Goal: Information Seeking & Learning: Learn about a topic

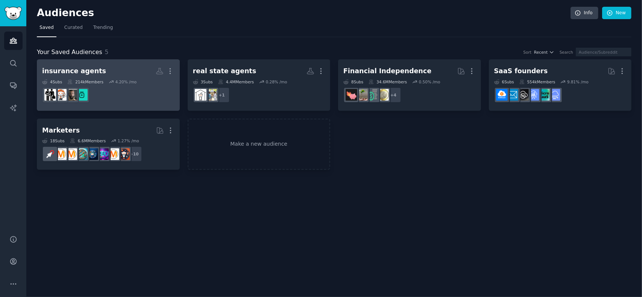
click at [82, 71] on div "insurance agents" at bounding box center [74, 71] width 64 height 9
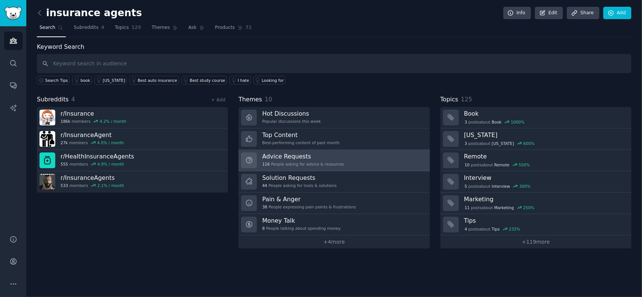
click at [280, 156] on h3 "Advice Requests" at bounding box center [303, 157] width 82 height 8
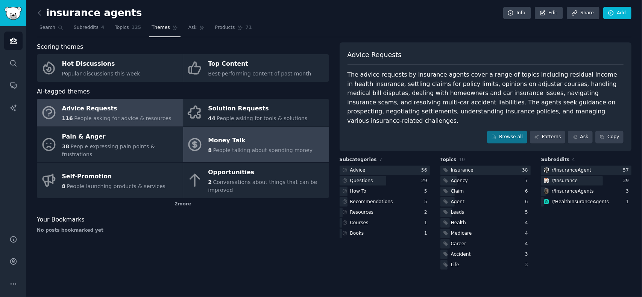
click at [242, 141] on div "Money Talk" at bounding box center [260, 141] width 105 height 12
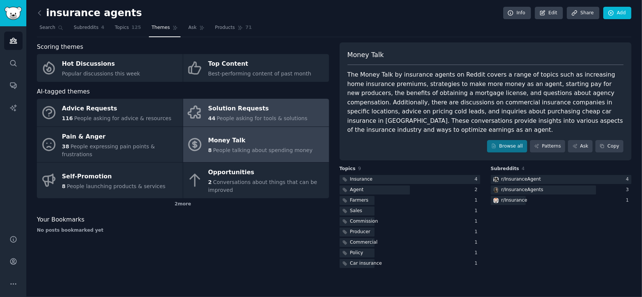
click at [228, 112] on div "Solution Requests" at bounding box center [257, 109] width 99 height 12
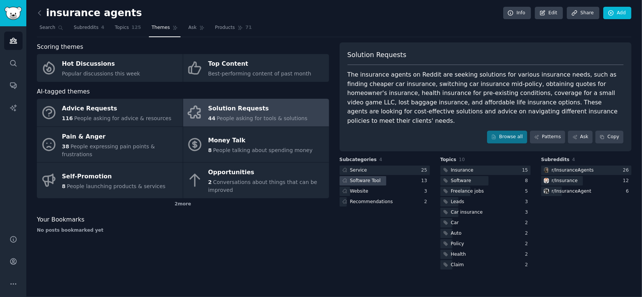
click at [371, 178] on div "Software Tool" at bounding box center [365, 181] width 31 height 7
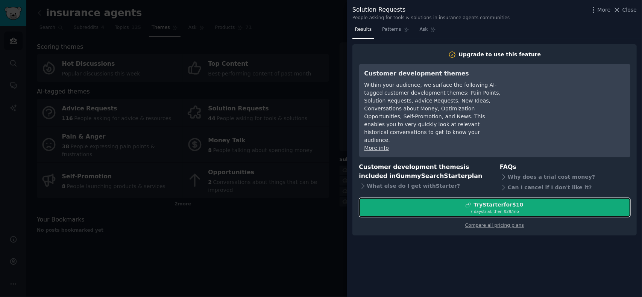
click at [502, 209] on div "7 days trial, then $ 29 /mo" at bounding box center [495, 211] width 270 height 5
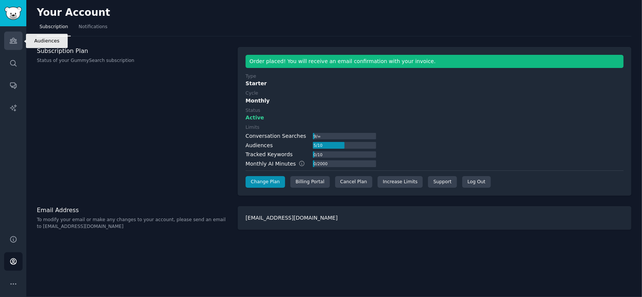
click at [9, 44] on icon "Sidebar" at bounding box center [13, 41] width 8 height 8
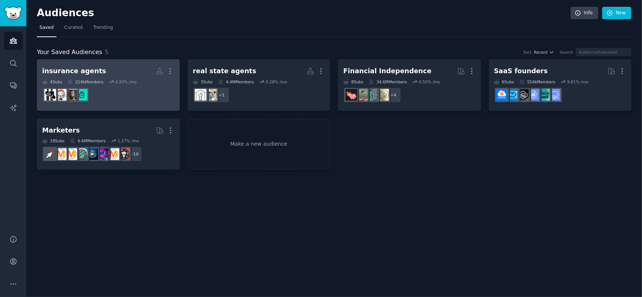
click at [74, 70] on div "insurance agents" at bounding box center [74, 71] width 64 height 9
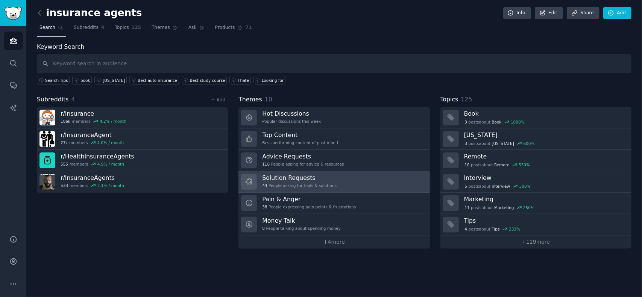
click at [293, 181] on div "Solution Requests 44 People asking for tools & solutions" at bounding box center [299, 182] width 74 height 16
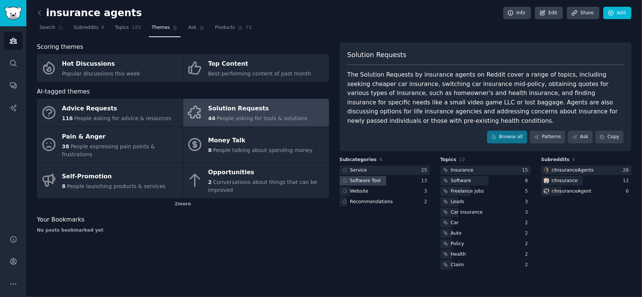
click at [367, 178] on div "Software Tool" at bounding box center [365, 181] width 31 height 7
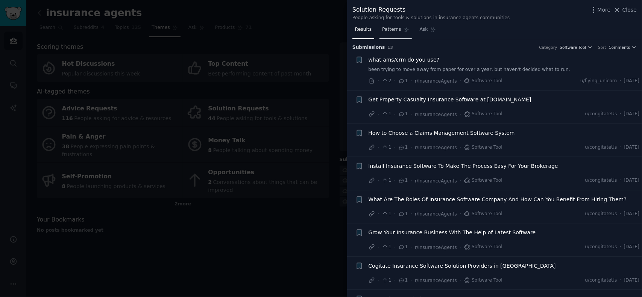
click at [390, 31] on span "Patterns" at bounding box center [391, 29] width 19 height 7
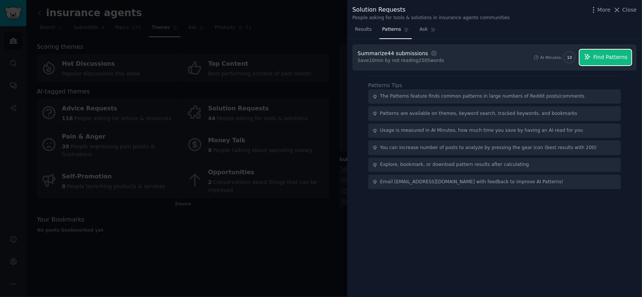
click at [610, 57] on span "Find Patterns" at bounding box center [610, 57] width 34 height 8
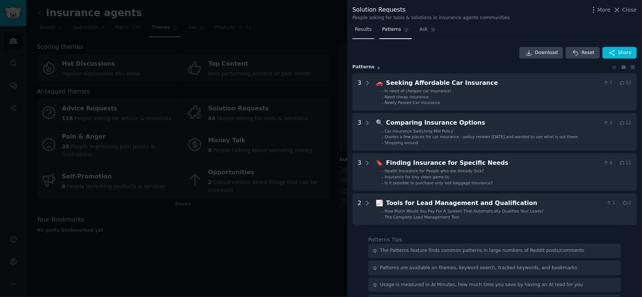
click at [363, 32] on span "Results" at bounding box center [363, 29] width 17 height 7
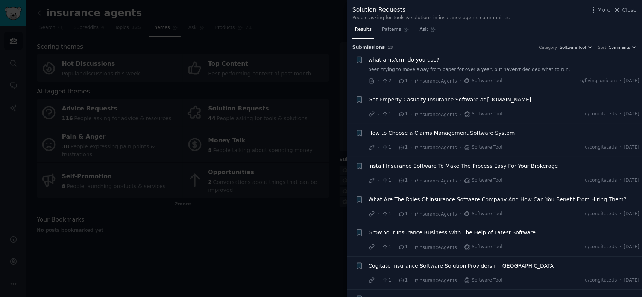
click at [405, 59] on span "what ams/crm do you use?" at bounding box center [404, 60] width 71 height 8
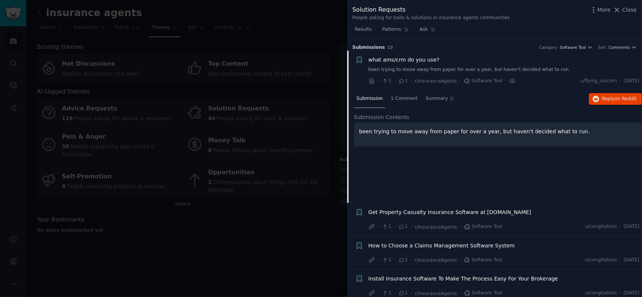
scroll to position [12, 0]
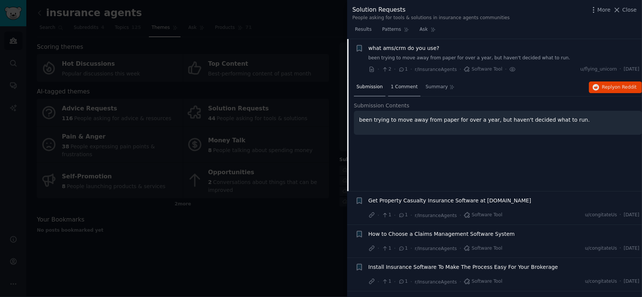
click at [402, 86] on span "1 Comment" at bounding box center [404, 87] width 27 height 7
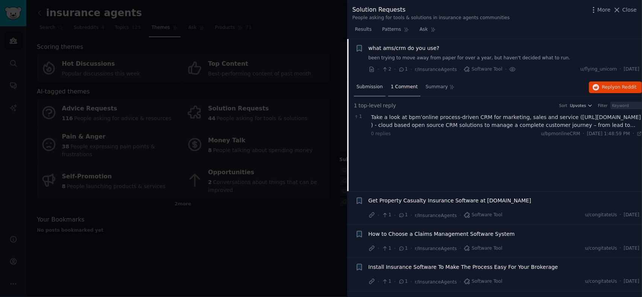
click at [374, 88] on span "Submission" at bounding box center [370, 87] width 26 height 7
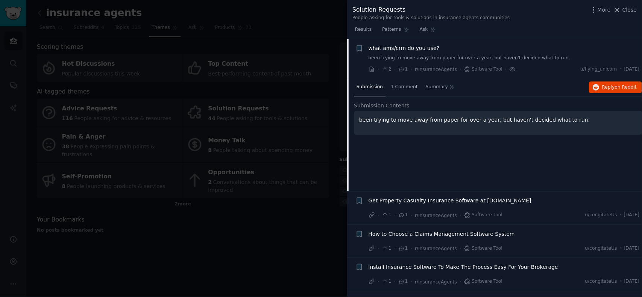
click at [426, 200] on span "Get Property Casualty Insurance Software at [DOMAIN_NAME]" at bounding box center [450, 201] width 163 height 8
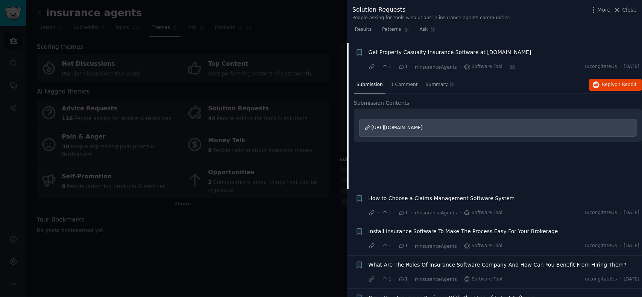
scroll to position [52, 0]
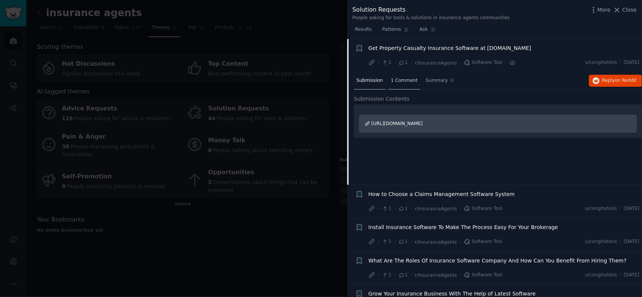
click at [398, 83] on span "1 Comment" at bounding box center [404, 80] width 27 height 7
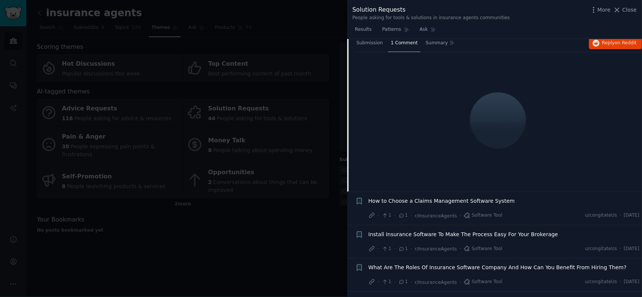
scroll to position [127, 0]
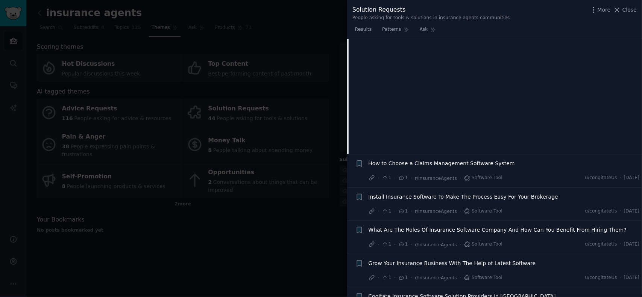
click at [432, 163] on span "How to Choose a Claims Management Software System" at bounding box center [442, 164] width 146 height 8
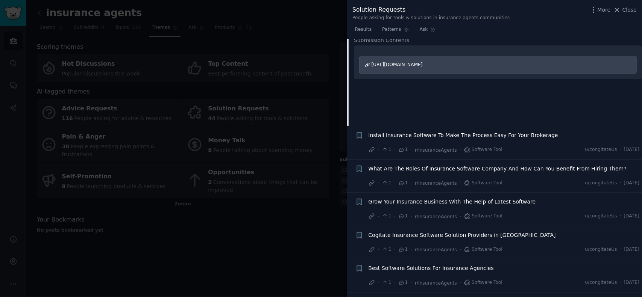
scroll to position [160, 0]
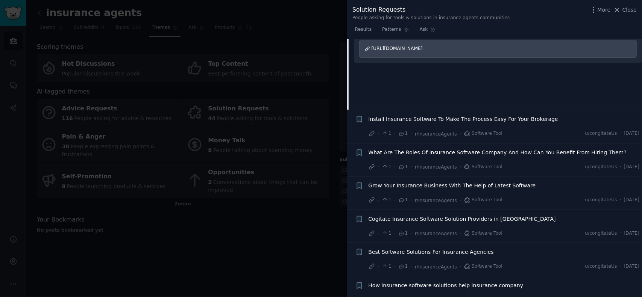
click at [502, 151] on span "What Are The Roles Of Insurance Software Company And How Can You Benefit From H…" at bounding box center [498, 153] width 258 height 8
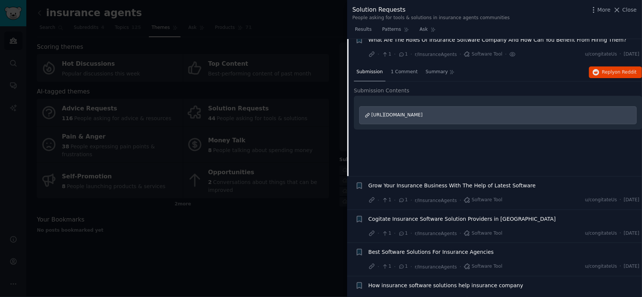
scroll to position [151, 0]
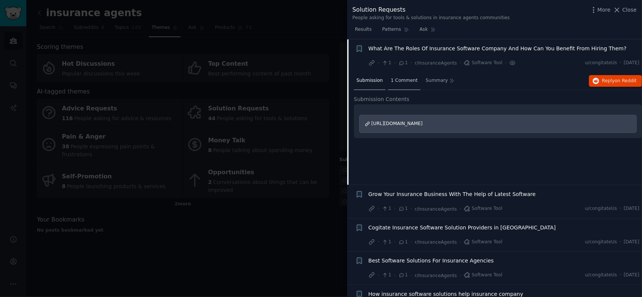
click at [402, 80] on span "1 Comment" at bounding box center [404, 80] width 27 height 7
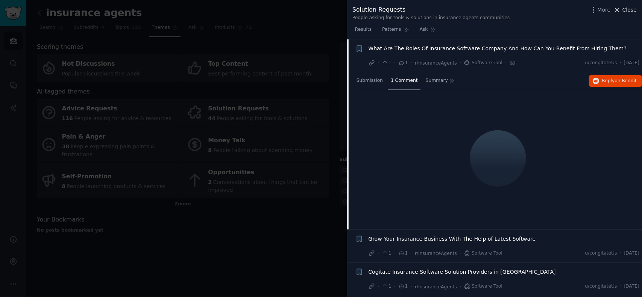
click at [631, 13] on span "Close" at bounding box center [629, 10] width 14 height 8
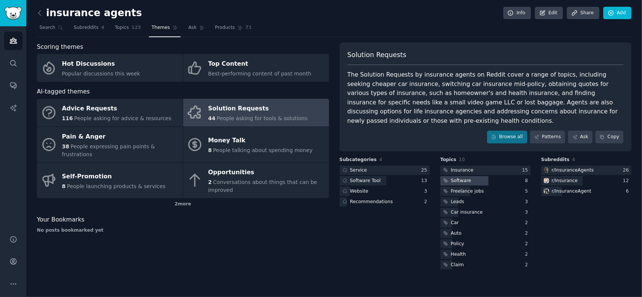
click at [467, 178] on div "Software" at bounding box center [461, 181] width 20 height 7
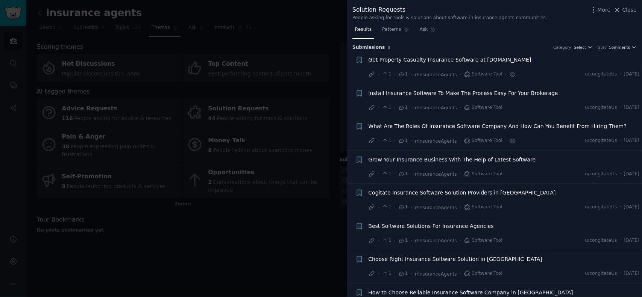
click at [484, 159] on span "Grow Your Insurance Business With The Help of Latest Software" at bounding box center [452, 160] width 167 height 8
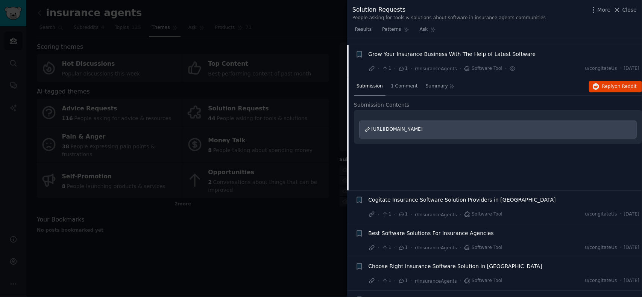
scroll to position [111, 0]
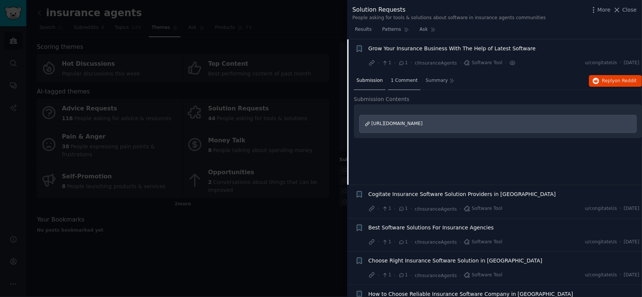
click at [399, 81] on span "1 Comment" at bounding box center [404, 80] width 27 height 7
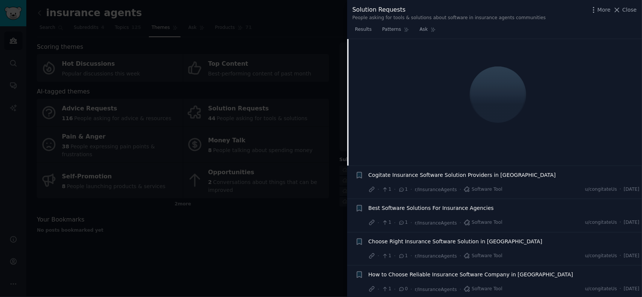
scroll to position [131, 0]
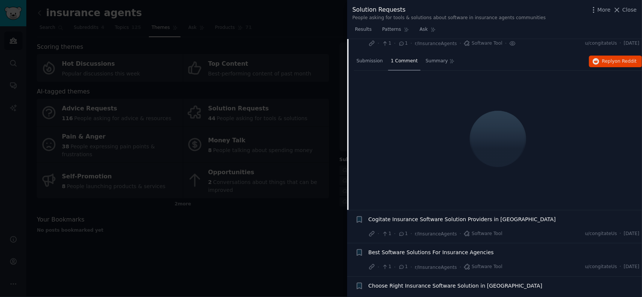
click at [442, 251] on span "Best Software Solutions For Insurance Agencies" at bounding box center [431, 253] width 125 height 8
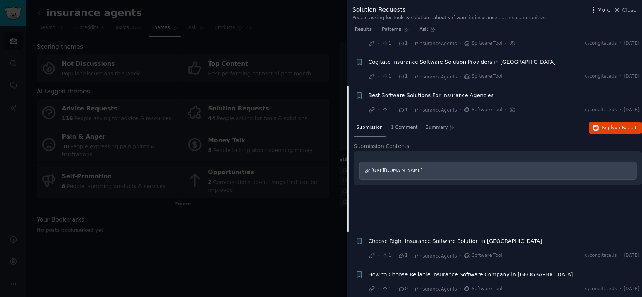
click at [601, 9] on span "More" at bounding box center [604, 10] width 13 height 8
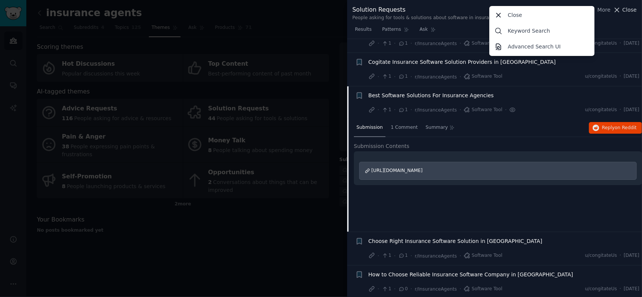
click at [633, 8] on span "Close" at bounding box center [629, 10] width 14 height 8
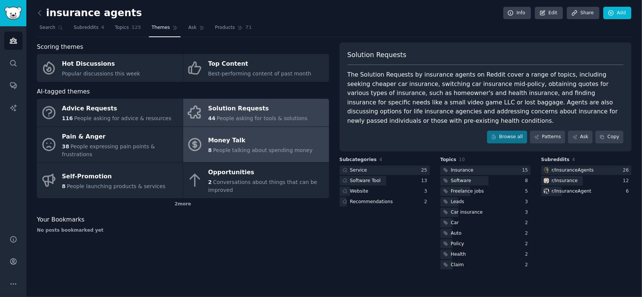
click at [218, 147] on span "People talking about spending money" at bounding box center [263, 150] width 100 height 6
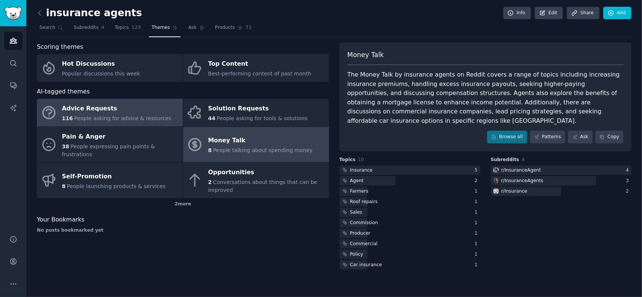
click at [100, 109] on div "Advice Requests" at bounding box center [116, 109] width 109 height 12
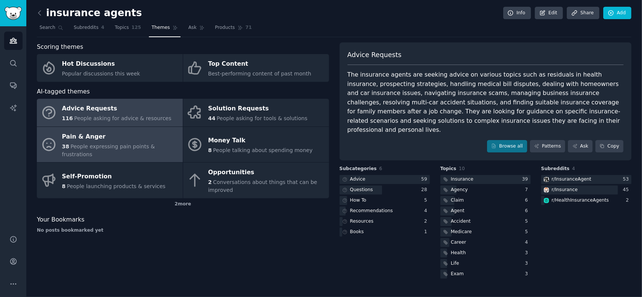
click at [81, 134] on div "Pain & Anger" at bounding box center [120, 137] width 117 height 12
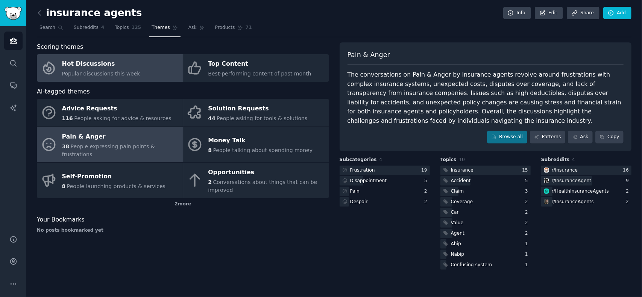
click at [87, 65] on div "Hot Discussions" at bounding box center [101, 64] width 78 height 12
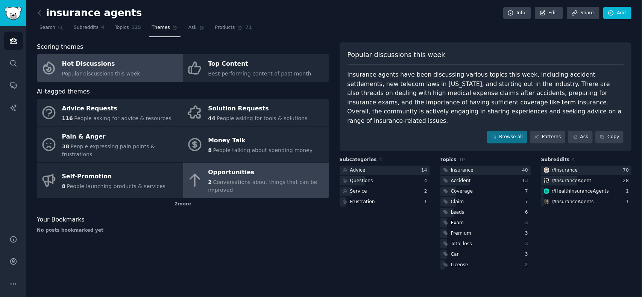
click at [238, 167] on div "Opportunities" at bounding box center [266, 173] width 117 height 12
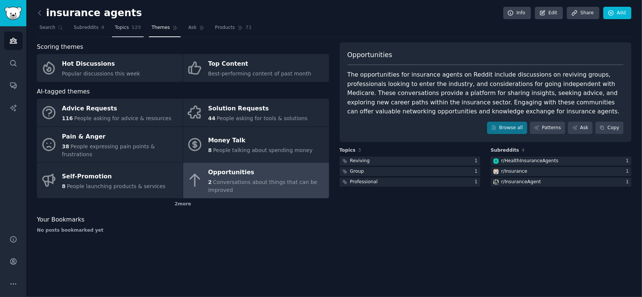
click at [119, 32] on link "Topics 125" at bounding box center [128, 29] width 32 height 15
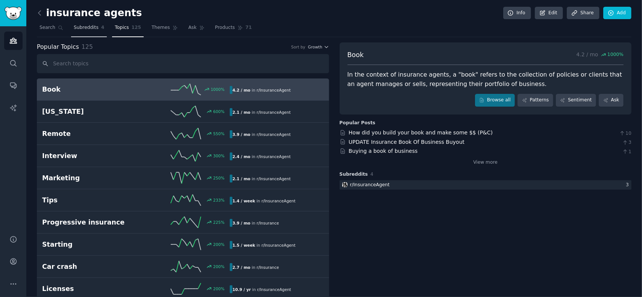
click at [82, 29] on span "Subreddits" at bounding box center [86, 27] width 25 height 7
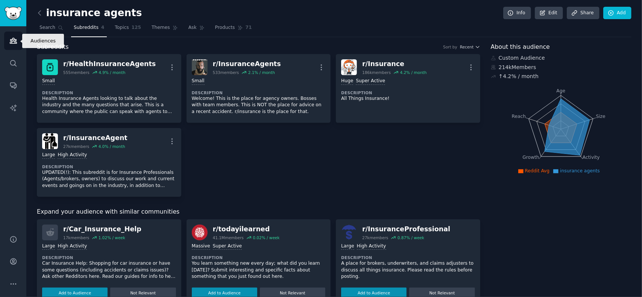
click at [9, 42] on icon "Sidebar" at bounding box center [13, 41] width 8 height 8
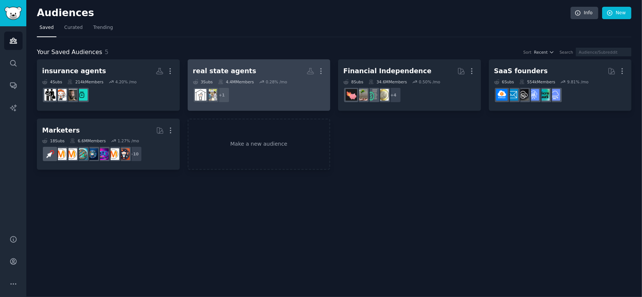
click at [235, 67] on div "real state agents" at bounding box center [225, 71] width 64 height 9
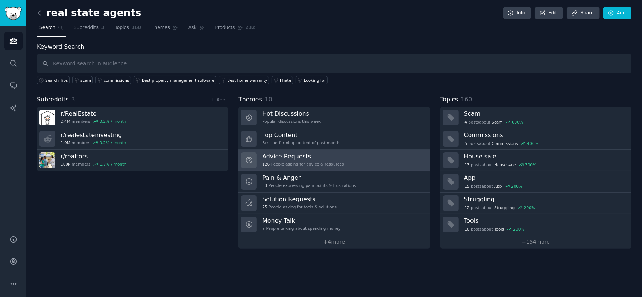
click at [284, 160] on div "Advice Requests 126 People asking for advice & resources" at bounding box center [303, 161] width 82 height 16
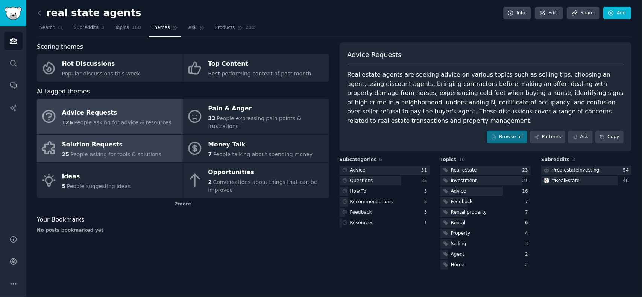
click at [116, 140] on div "Solution Requests" at bounding box center [111, 145] width 99 height 12
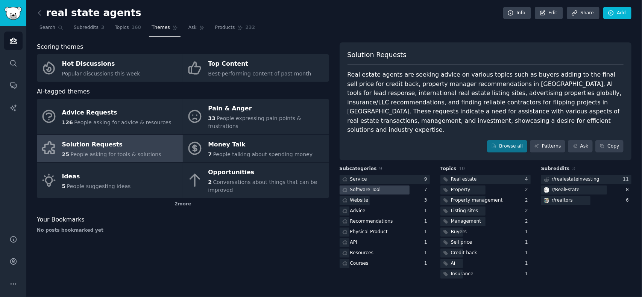
click at [368, 187] on div "Software Tool" at bounding box center [365, 190] width 31 height 7
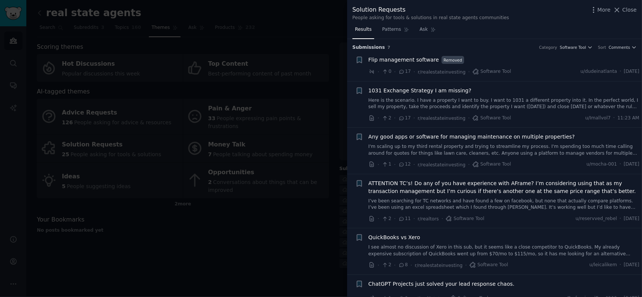
click at [453, 136] on span "Any good apps or software for managing maintenance on multiple properties?" at bounding box center [472, 137] width 206 height 8
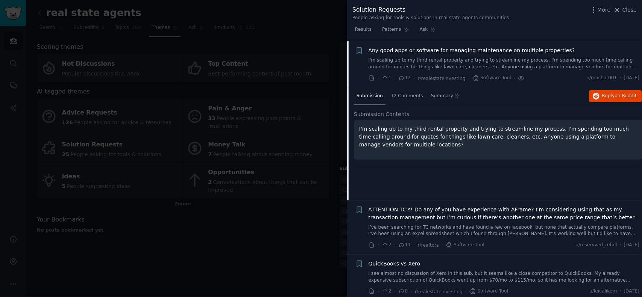
scroll to position [89, 0]
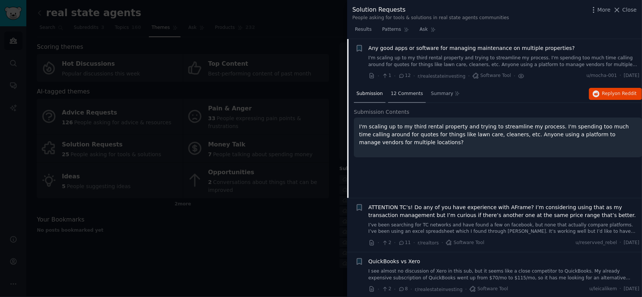
click at [397, 93] on span "12 Comments" at bounding box center [407, 94] width 32 height 7
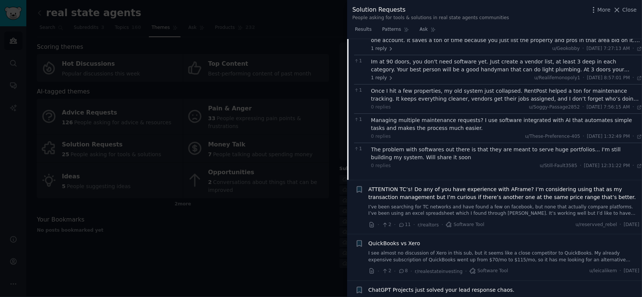
scroll to position [277, 0]
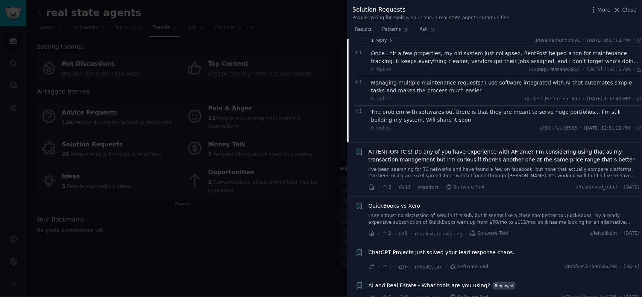
click at [405, 120] on div "The problem with softwares out there is that they are meant to serve huge portf…" at bounding box center [506, 116] width 271 height 16
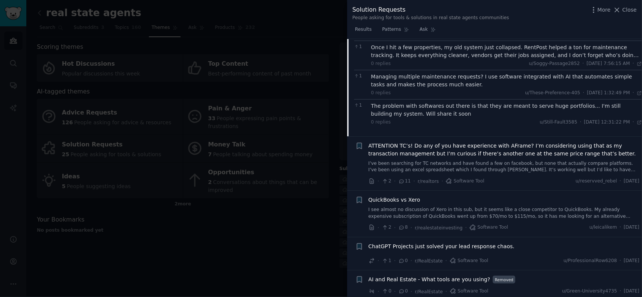
scroll to position [285, 0]
click at [455, 278] on span "AI and Real Estate - What tools are you using?" at bounding box center [430, 278] width 122 height 8
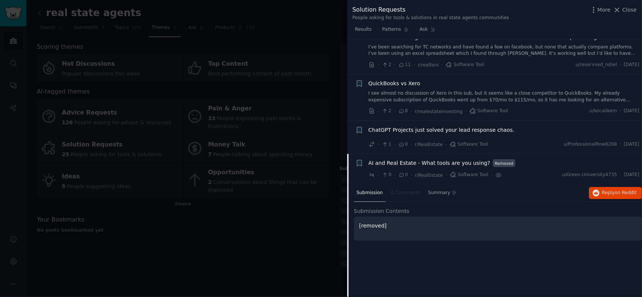
scroll to position [153, 0]
click at [409, 130] on span "ChatGPT Projects just solved your lead response chaos." at bounding box center [442, 131] width 146 height 8
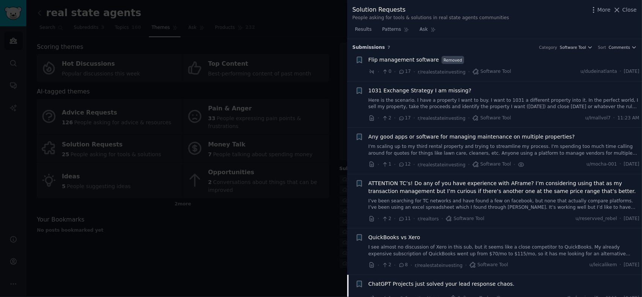
click at [402, 58] on span "Flip management software" at bounding box center [404, 60] width 71 height 8
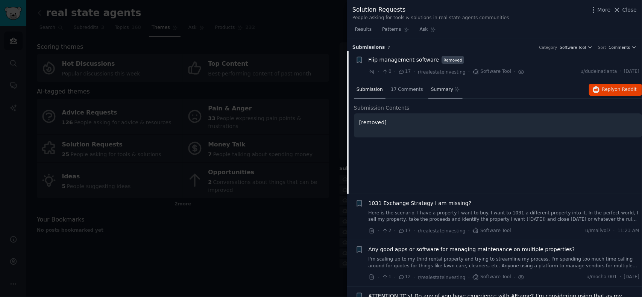
scroll to position [12, 0]
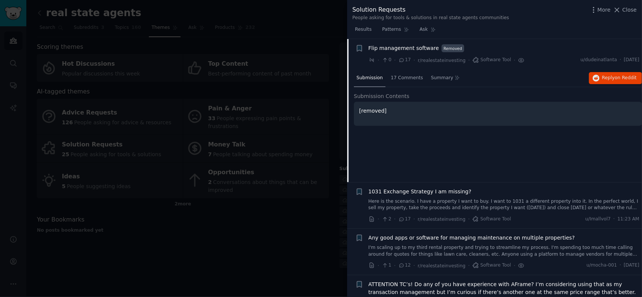
click at [414, 238] on span "Any good apps or software for managing maintenance on multiple properties?" at bounding box center [472, 238] width 206 height 8
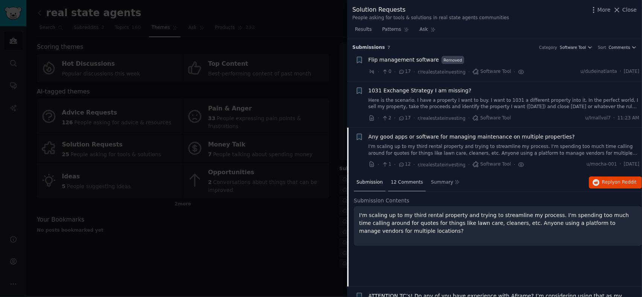
click at [402, 181] on span "12 Comments" at bounding box center [407, 182] width 32 height 7
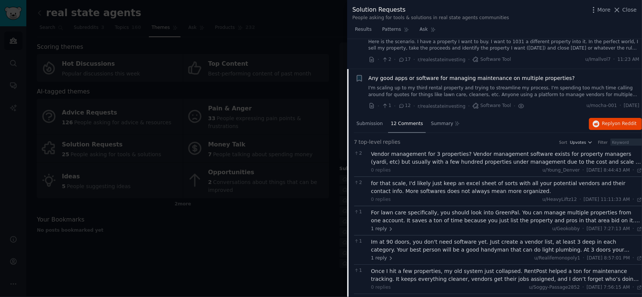
scroll to position [75, 0]
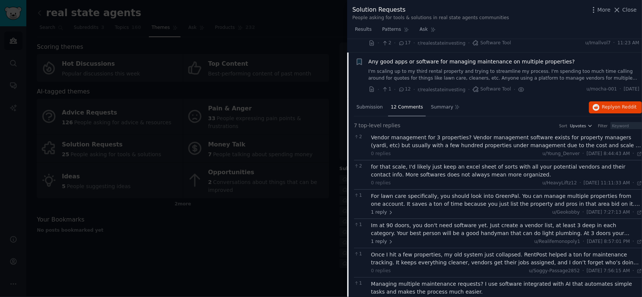
click at [450, 203] on div "For lawn care specifically, you should look into GreenPal. You can manage multi…" at bounding box center [506, 201] width 271 height 16
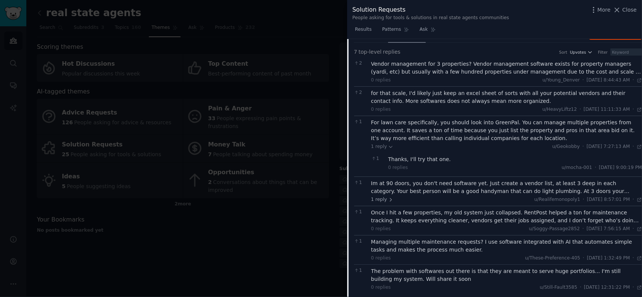
scroll to position [150, 0]
click at [446, 188] on div "Im at 90 doors, you don't need software yet. Just create a vendor list, at leas…" at bounding box center [506, 186] width 271 height 16
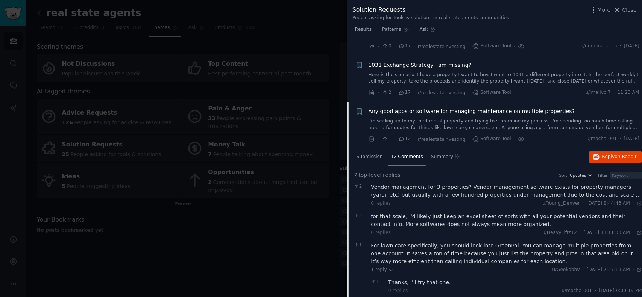
scroll to position [38, 0]
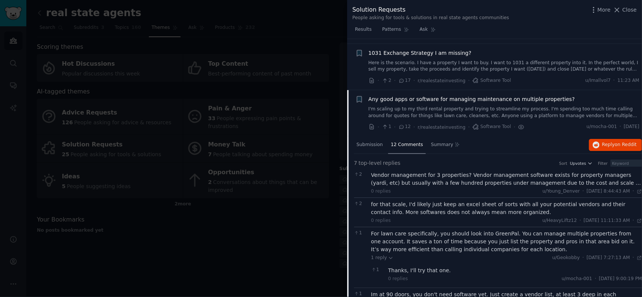
click at [436, 182] on div "Vendor management for 3 properties? Vendor management software exists for prope…" at bounding box center [506, 180] width 271 height 16
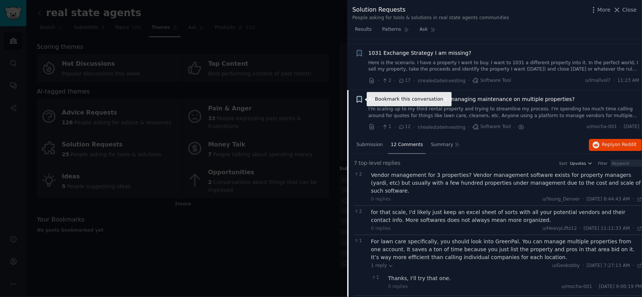
click at [357, 98] on icon "button" at bounding box center [359, 100] width 5 height 6
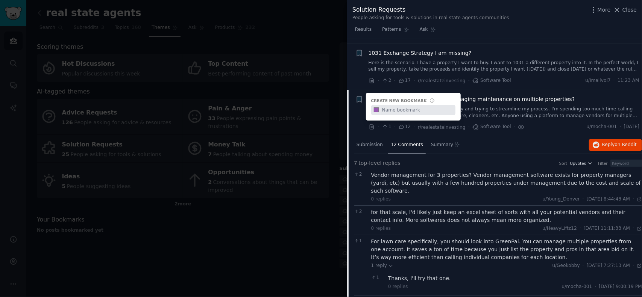
click at [480, 146] on div "Submission 12 Comments Summary Reply on Reddit" at bounding box center [498, 146] width 288 height 18
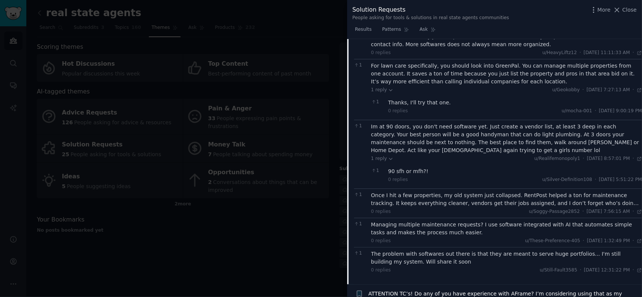
scroll to position [226, 0]
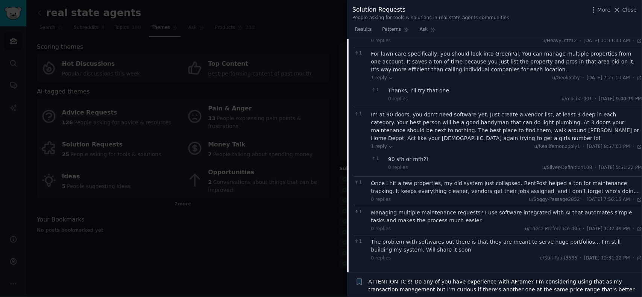
click at [472, 181] on div "Once I hit a few properties, my old system just collapsed. RentPost helped a to…" at bounding box center [506, 188] width 271 height 16
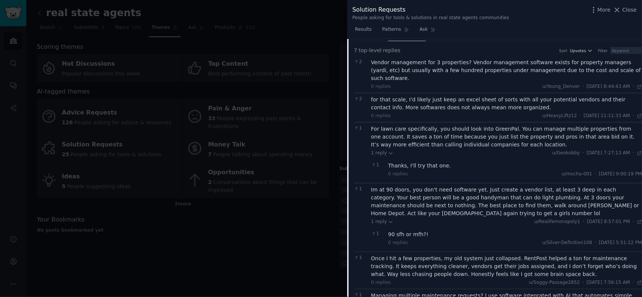
scroll to position [38, 0]
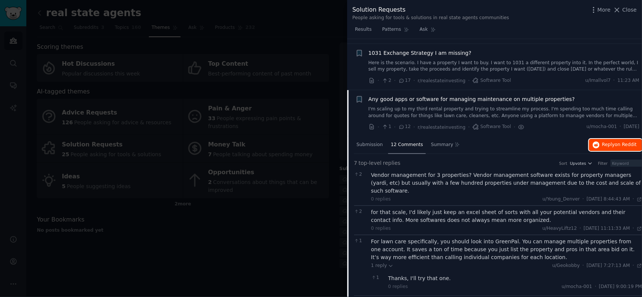
click at [623, 145] on span "on Reddit" at bounding box center [626, 144] width 22 height 5
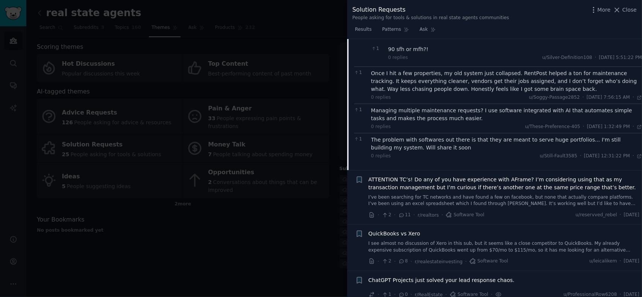
scroll to position [364, 0]
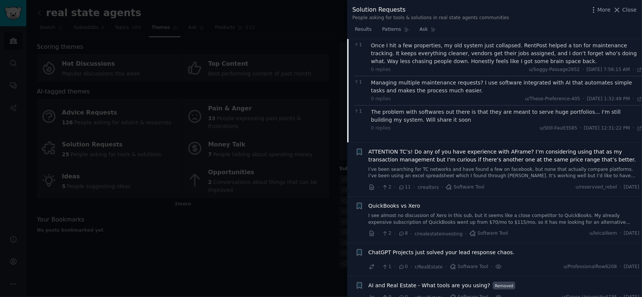
click at [425, 149] on span "ATTENTION TC’s! Do any of you have experience with AFrame? I’m considering usin…" at bounding box center [504, 156] width 271 height 16
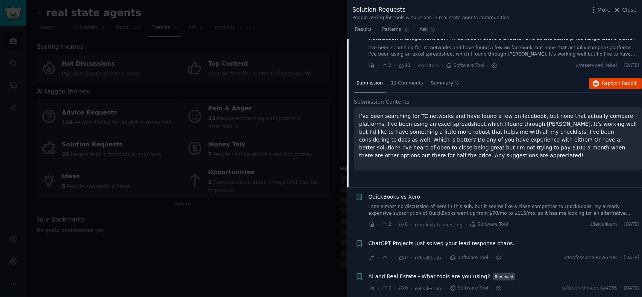
scroll to position [135, 0]
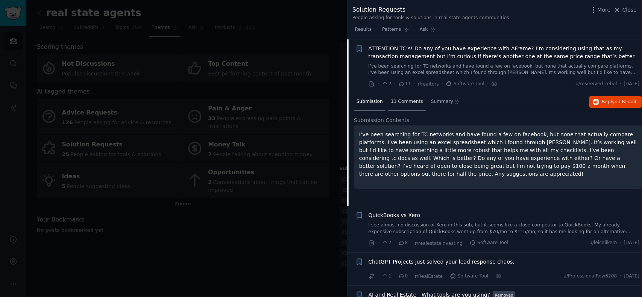
click at [402, 102] on span "11 Comments" at bounding box center [407, 102] width 32 height 7
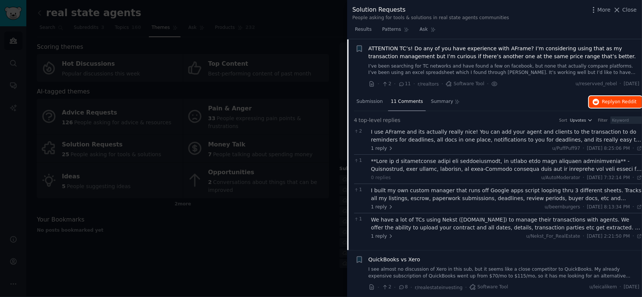
click at [616, 99] on span "on Reddit" at bounding box center [626, 101] width 22 height 5
click at [628, 12] on span "Close" at bounding box center [629, 10] width 14 height 8
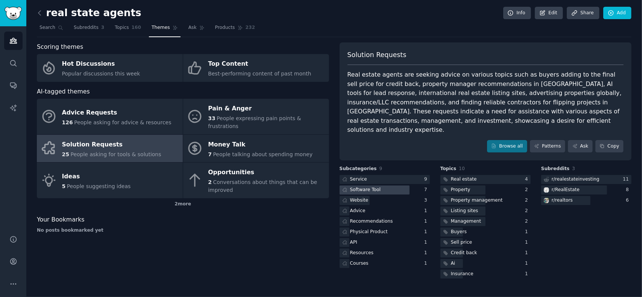
click at [374, 187] on div "Software Tool" at bounding box center [365, 190] width 31 height 7
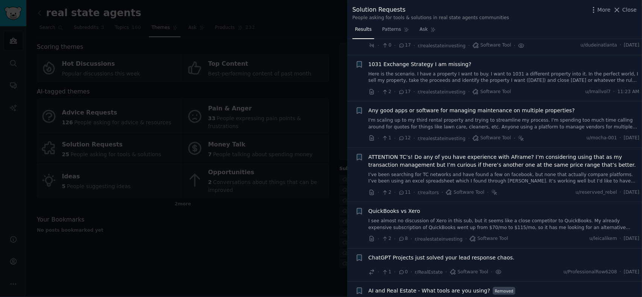
scroll to position [40, 0]
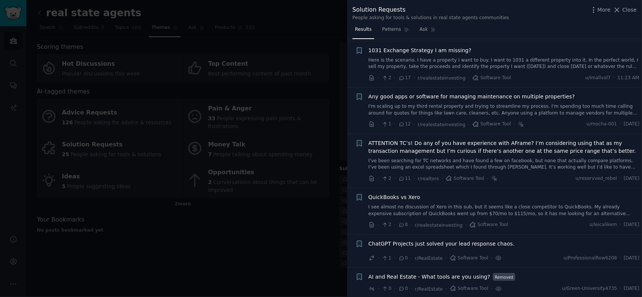
click at [423, 243] on span "ChatGPT Projects just solved your lead response chaos." at bounding box center [442, 244] width 146 height 8
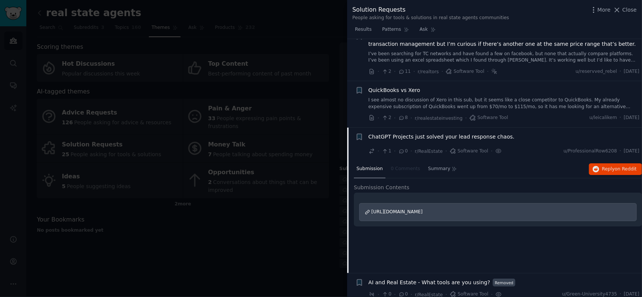
scroll to position [153, 0]
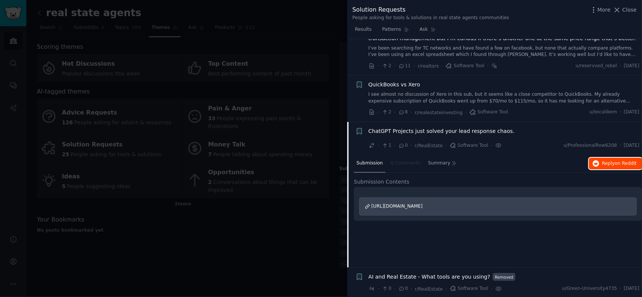
click at [602, 163] on span "Reply on Reddit" at bounding box center [619, 164] width 35 height 7
click at [430, 278] on span "AI and Real Estate - What tools are you using?" at bounding box center [430, 277] width 122 height 8
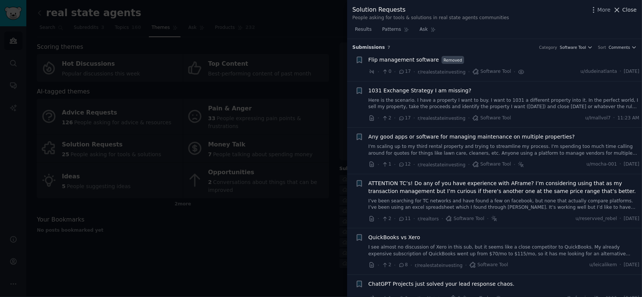
click at [624, 13] on span "Close" at bounding box center [629, 10] width 14 height 8
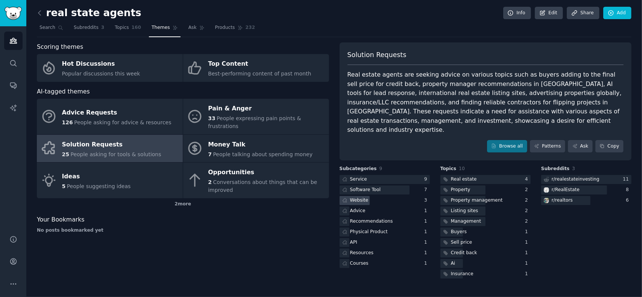
click at [355, 197] on div "Website" at bounding box center [359, 200] width 18 height 7
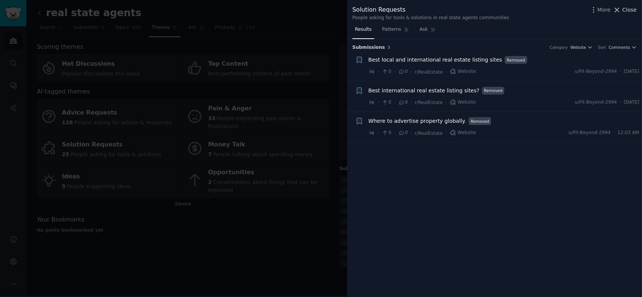
click at [634, 8] on span "Close" at bounding box center [629, 10] width 14 height 8
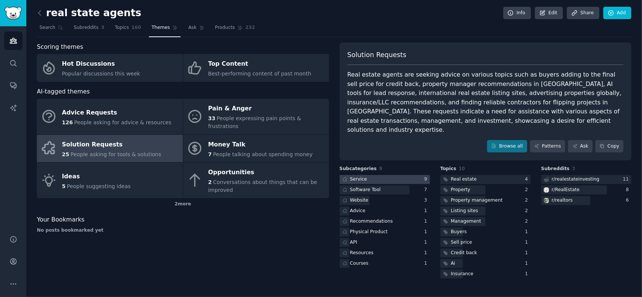
click at [382, 175] on div at bounding box center [385, 179] width 90 height 9
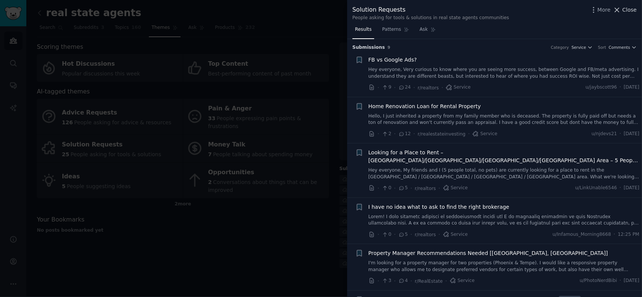
click at [633, 10] on span "Close" at bounding box center [629, 10] width 14 height 8
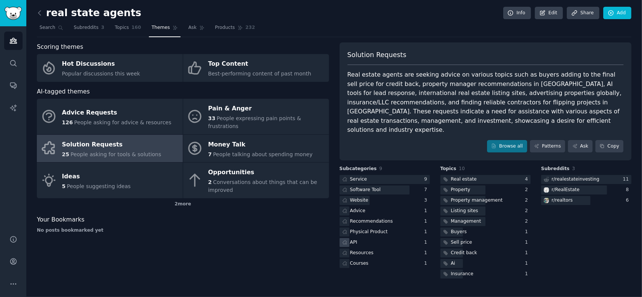
click at [355, 240] on div "API" at bounding box center [353, 243] width 7 height 7
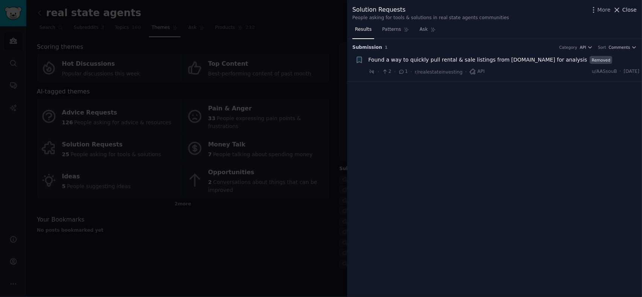
click at [624, 13] on span "Close" at bounding box center [629, 10] width 14 height 8
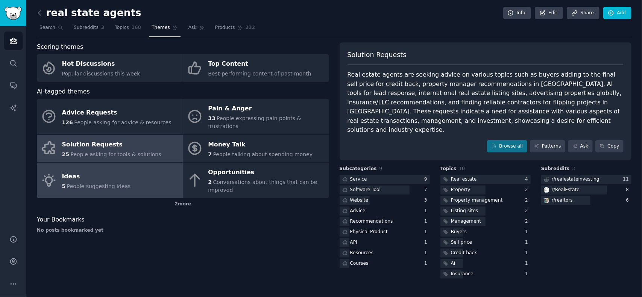
click at [106, 171] on div "Ideas" at bounding box center [96, 177] width 69 height 12
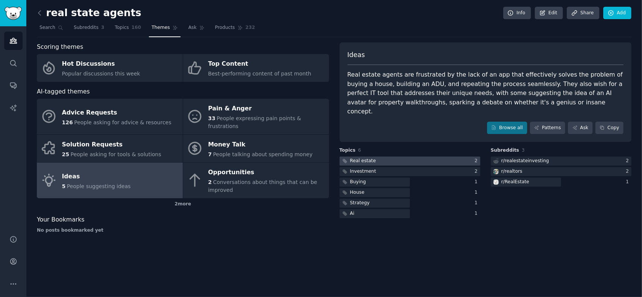
click at [436, 157] on div at bounding box center [410, 161] width 141 height 9
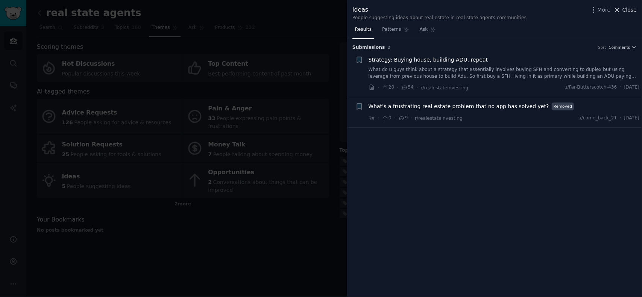
click at [628, 12] on span "Close" at bounding box center [629, 10] width 14 height 8
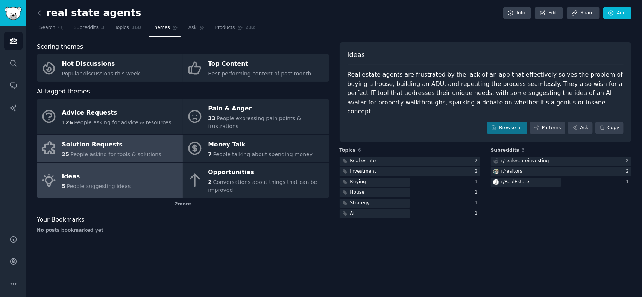
click at [125, 142] on div "Solution Requests" at bounding box center [111, 145] width 99 height 12
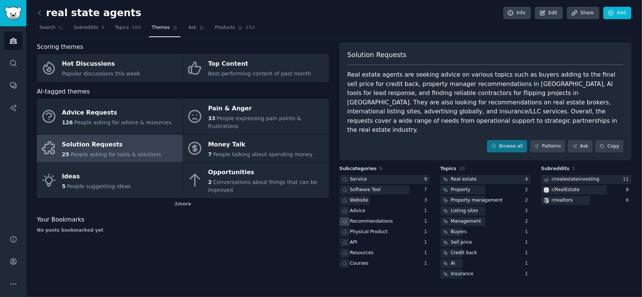
click at [374, 219] on div "Recommendations" at bounding box center [371, 222] width 43 height 7
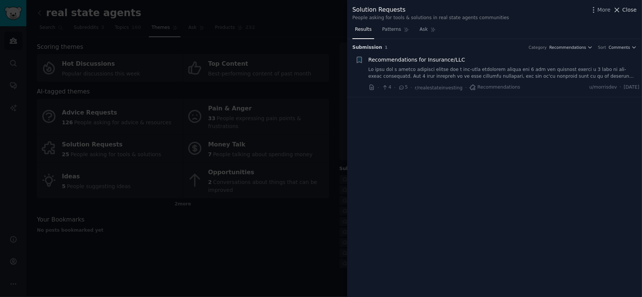
click at [630, 12] on span "Close" at bounding box center [629, 10] width 14 height 8
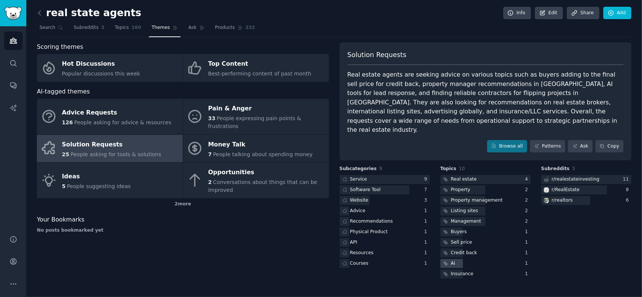
click at [451, 261] on div "Ai" at bounding box center [453, 264] width 5 height 7
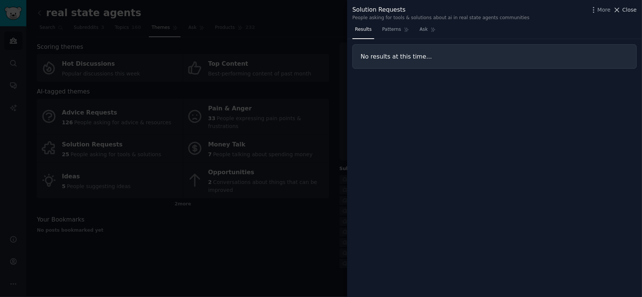
click at [632, 10] on span "Close" at bounding box center [629, 10] width 14 height 8
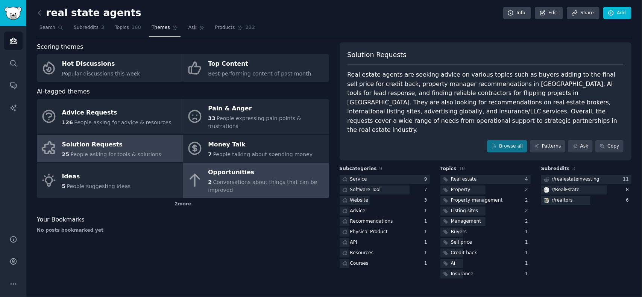
click at [243, 179] on span "Conversations about things that can be improved" at bounding box center [262, 186] width 109 height 14
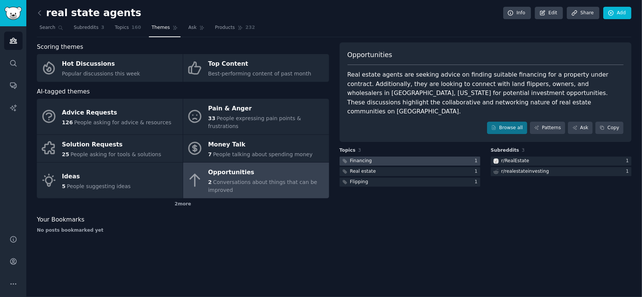
click at [360, 158] on div "Financing" at bounding box center [361, 161] width 22 height 7
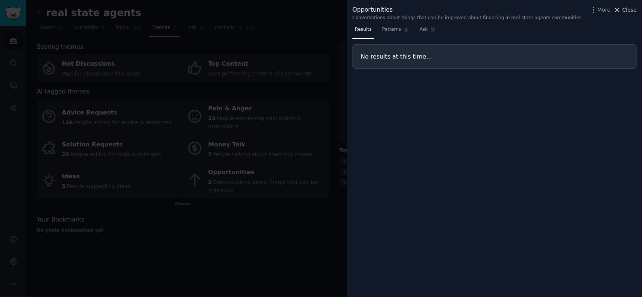
click at [627, 9] on span "Close" at bounding box center [629, 10] width 14 height 8
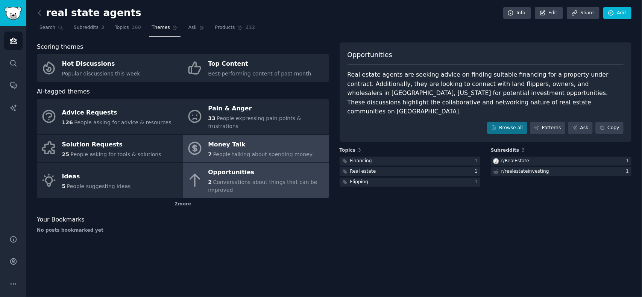
click at [224, 152] on span "People talking about spending money" at bounding box center [263, 155] width 100 height 6
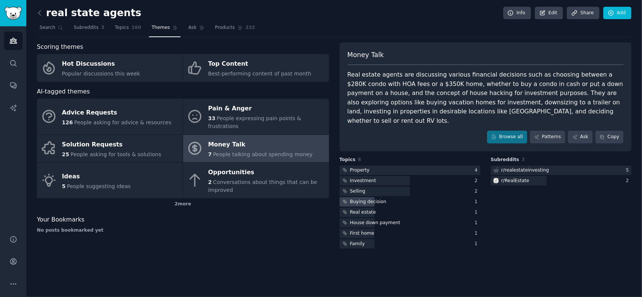
click at [367, 199] on div "Buying decision" at bounding box center [368, 202] width 36 height 7
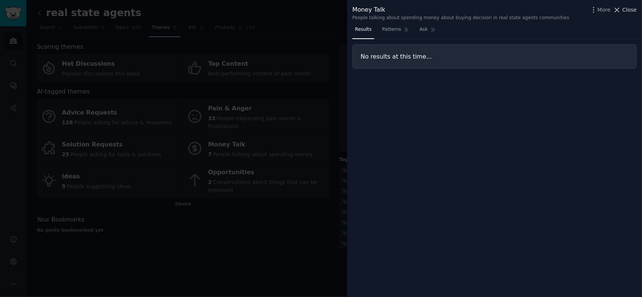
click at [628, 9] on span "Close" at bounding box center [629, 10] width 14 height 8
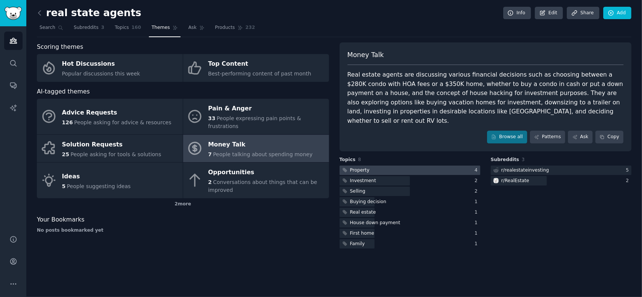
click at [371, 166] on div at bounding box center [410, 170] width 141 height 9
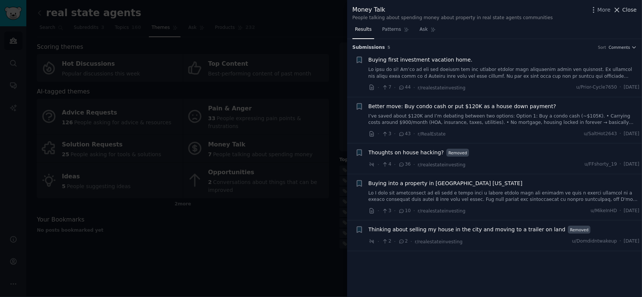
click at [628, 11] on span "Close" at bounding box center [629, 10] width 14 height 8
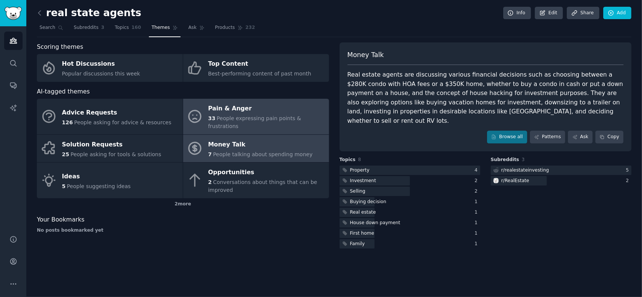
click at [243, 115] on span "People expressing pain points & frustrations" at bounding box center [254, 122] width 93 height 14
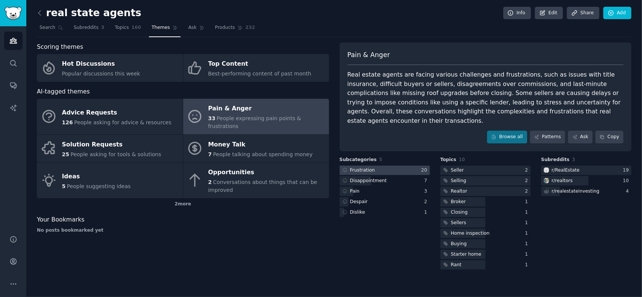
click at [372, 166] on div "Frustration" at bounding box center [358, 170] width 37 height 9
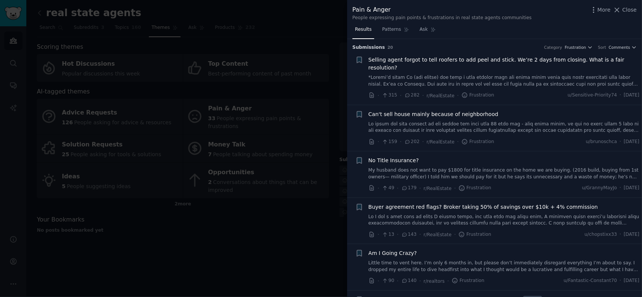
click at [562, 121] on link at bounding box center [504, 127] width 271 height 13
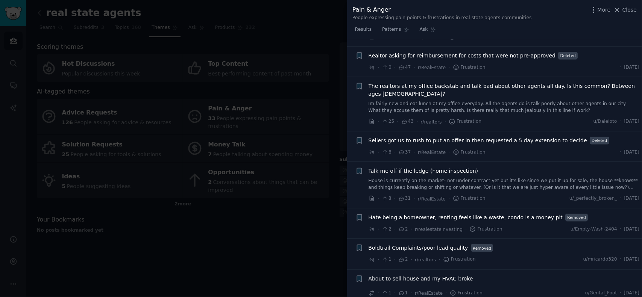
scroll to position [762, 0]
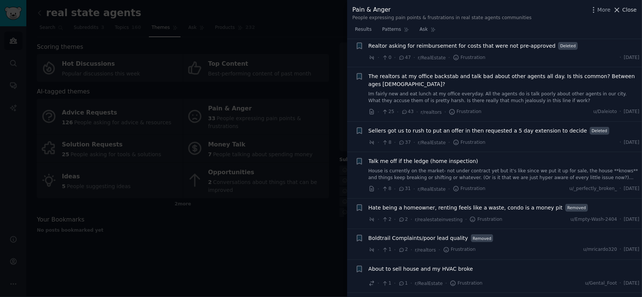
click at [629, 8] on span "Close" at bounding box center [629, 10] width 14 height 8
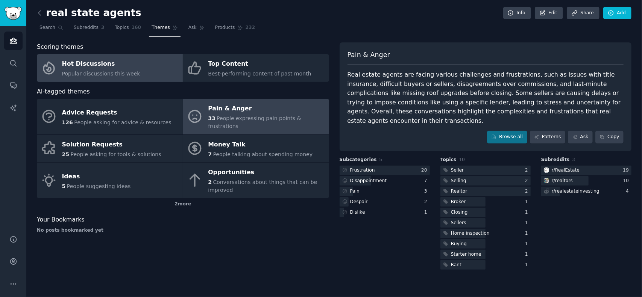
click at [94, 65] on div "Hot Discussions" at bounding box center [101, 64] width 78 height 12
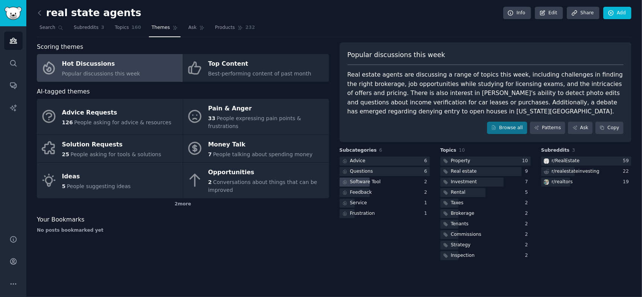
click at [367, 180] on div "Software Tool" at bounding box center [365, 182] width 31 height 7
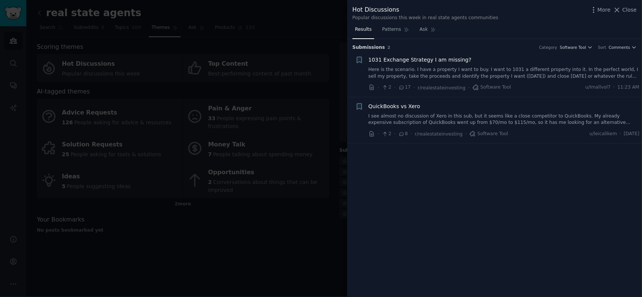
click at [431, 59] on span "1031 Exchange Strategy I am missing?" at bounding box center [420, 60] width 103 height 8
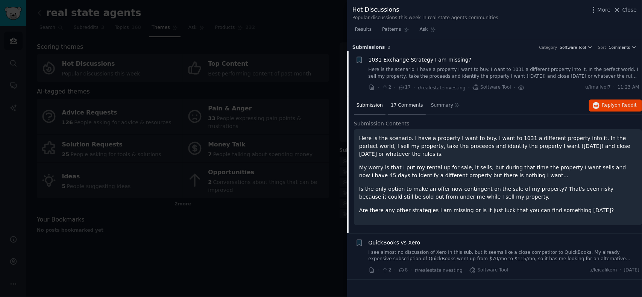
click at [399, 105] on span "17 Comments" at bounding box center [407, 105] width 32 height 7
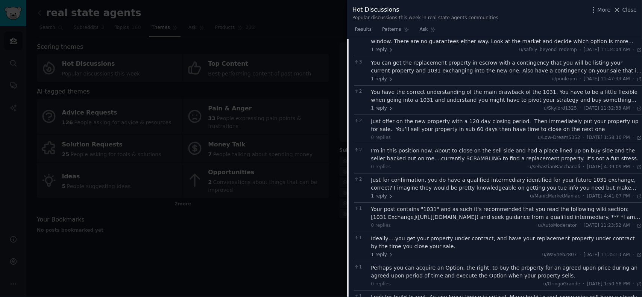
scroll to position [113, 0]
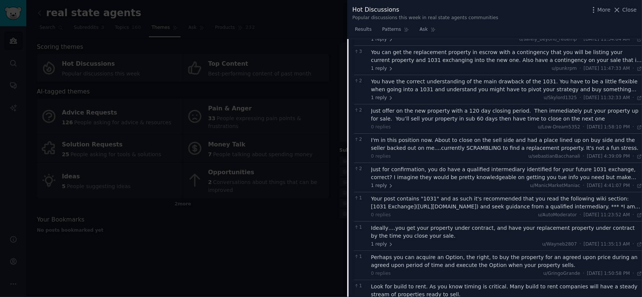
click at [420, 140] on div "I'm in this position now. About to close on the sell side and had a place lined…" at bounding box center [506, 145] width 271 height 16
click at [470, 148] on div "I'm in this position now. About to close on the sell side and had a place lined…" at bounding box center [506, 145] width 271 height 16
click at [524, 141] on div "I'm in this position now. About to close on the sell side and had a place lined…" at bounding box center [506, 145] width 271 height 16
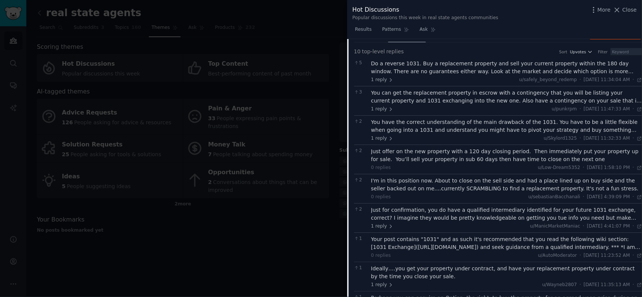
scroll to position [0, 0]
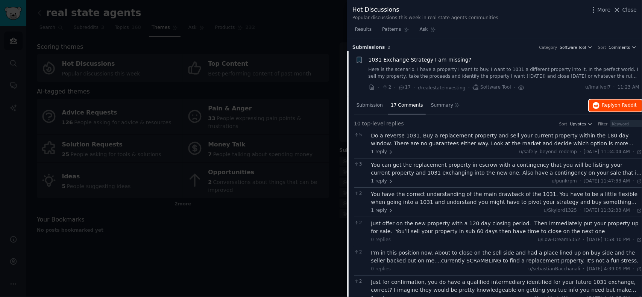
click at [608, 108] on span "Reply on Reddit" at bounding box center [619, 105] width 35 height 7
click at [627, 12] on span "Close" at bounding box center [629, 10] width 14 height 8
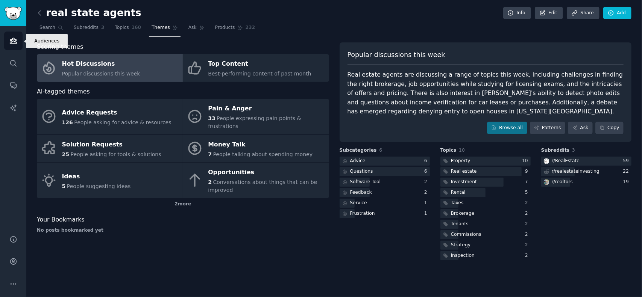
click at [11, 44] on icon "Sidebar" at bounding box center [13, 40] width 7 height 5
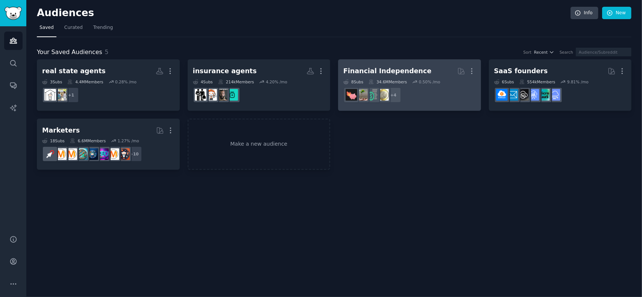
click at [387, 71] on div "Financial Independence" at bounding box center [387, 71] width 88 height 9
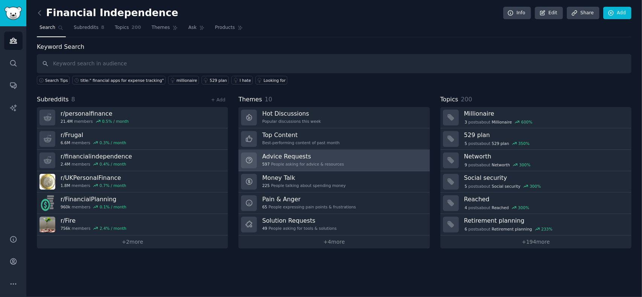
click at [282, 158] on h3 "Advice Requests" at bounding box center [303, 157] width 82 height 8
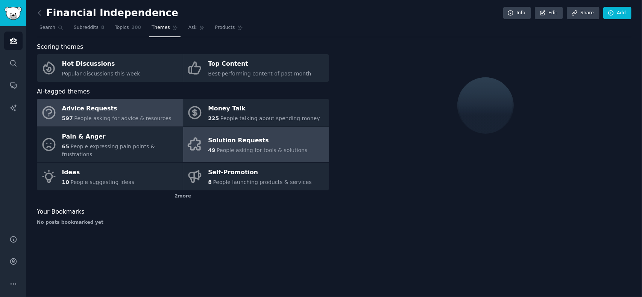
click at [235, 139] on div "Solution Requests" at bounding box center [257, 141] width 99 height 12
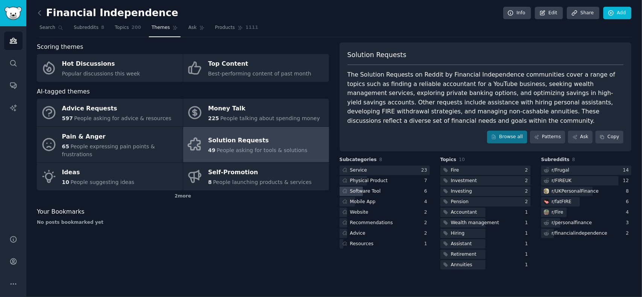
click at [371, 191] on div "Software Tool" at bounding box center [365, 191] width 31 height 7
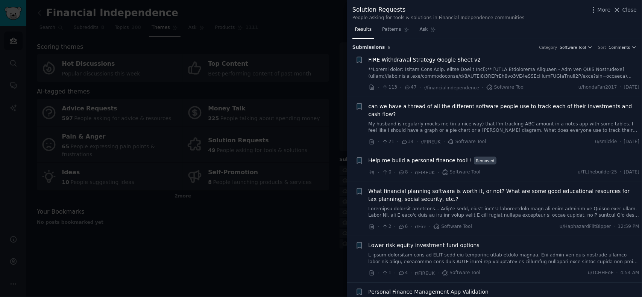
click at [556, 107] on span "can we have a thread of all the different software people use to track each of …" at bounding box center [504, 111] width 271 height 16
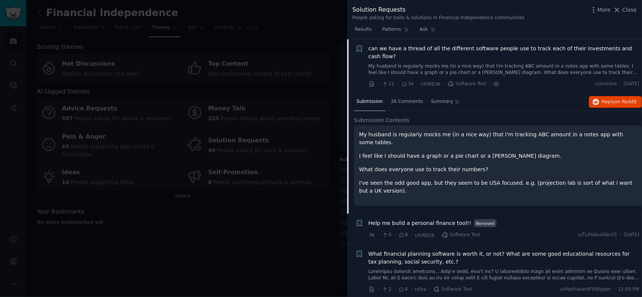
scroll to position [58, 0]
click at [402, 99] on span "34 Comments" at bounding box center [407, 102] width 32 height 7
